Goal: Information Seeking & Learning: Learn about a topic

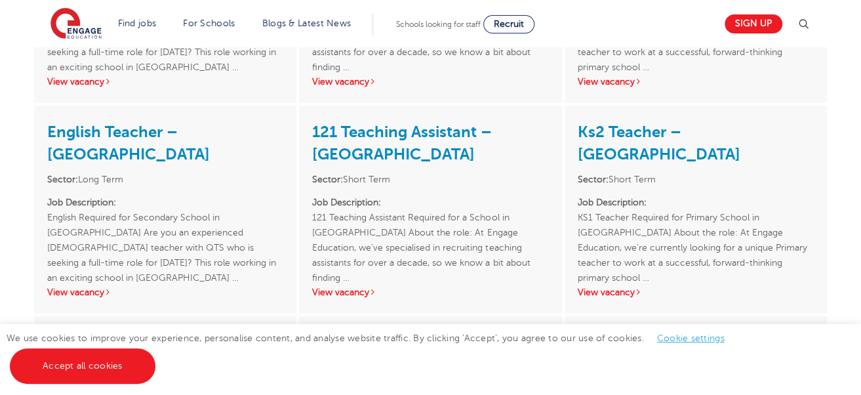
scroll to position [1529, 0]
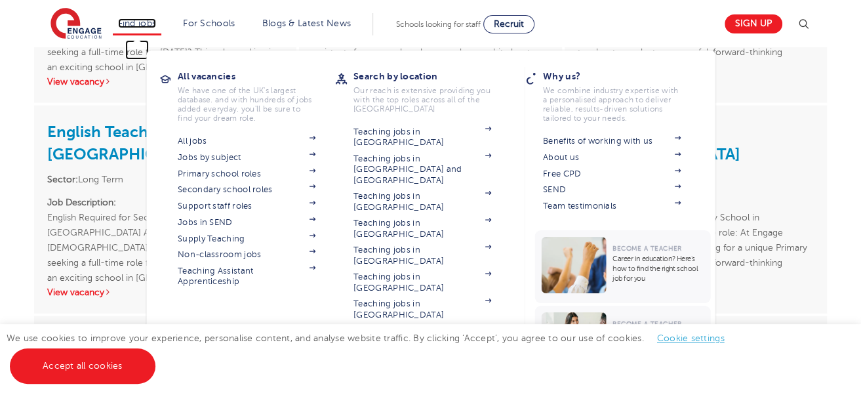
click at [142, 26] on link "Find jobs" at bounding box center [137, 23] width 39 height 10
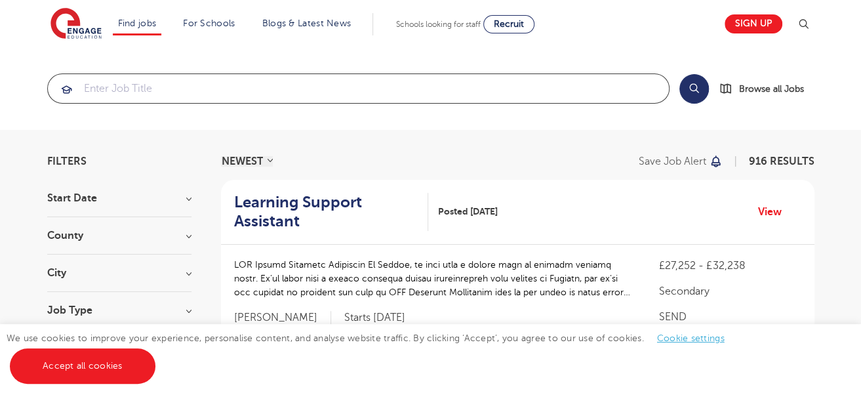
click at [153, 88] on input "search" at bounding box center [358, 88] width 621 height 29
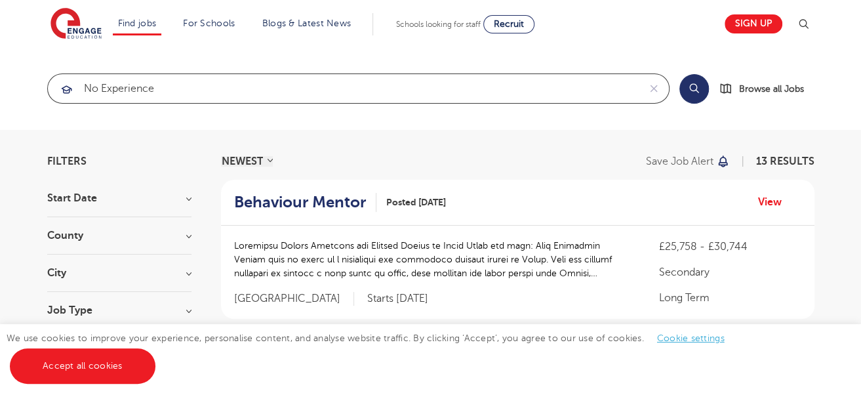
type input "No experience"
click button "Submit" at bounding box center [0, 0] width 0 height 0
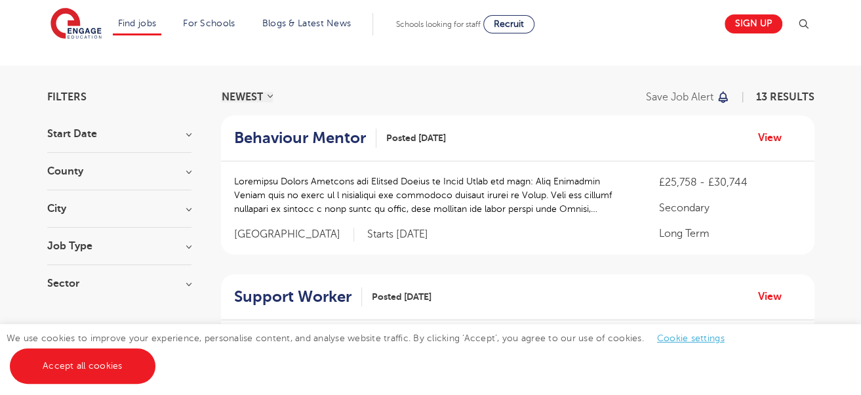
scroll to position [66, 0]
